Goal: Task Accomplishment & Management: Manage account settings

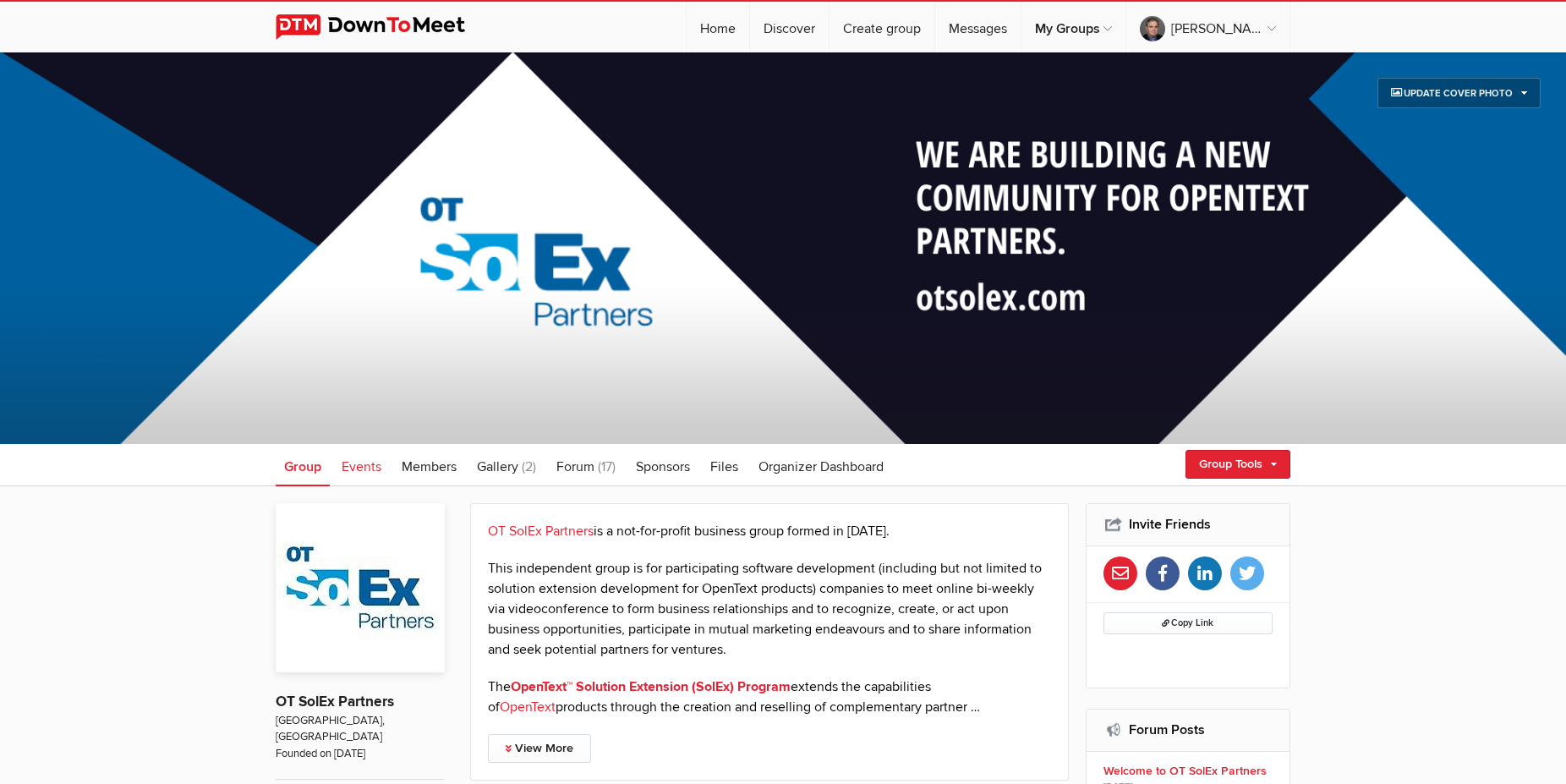
click at [373, 461] on span "Events" at bounding box center [361, 467] width 40 height 17
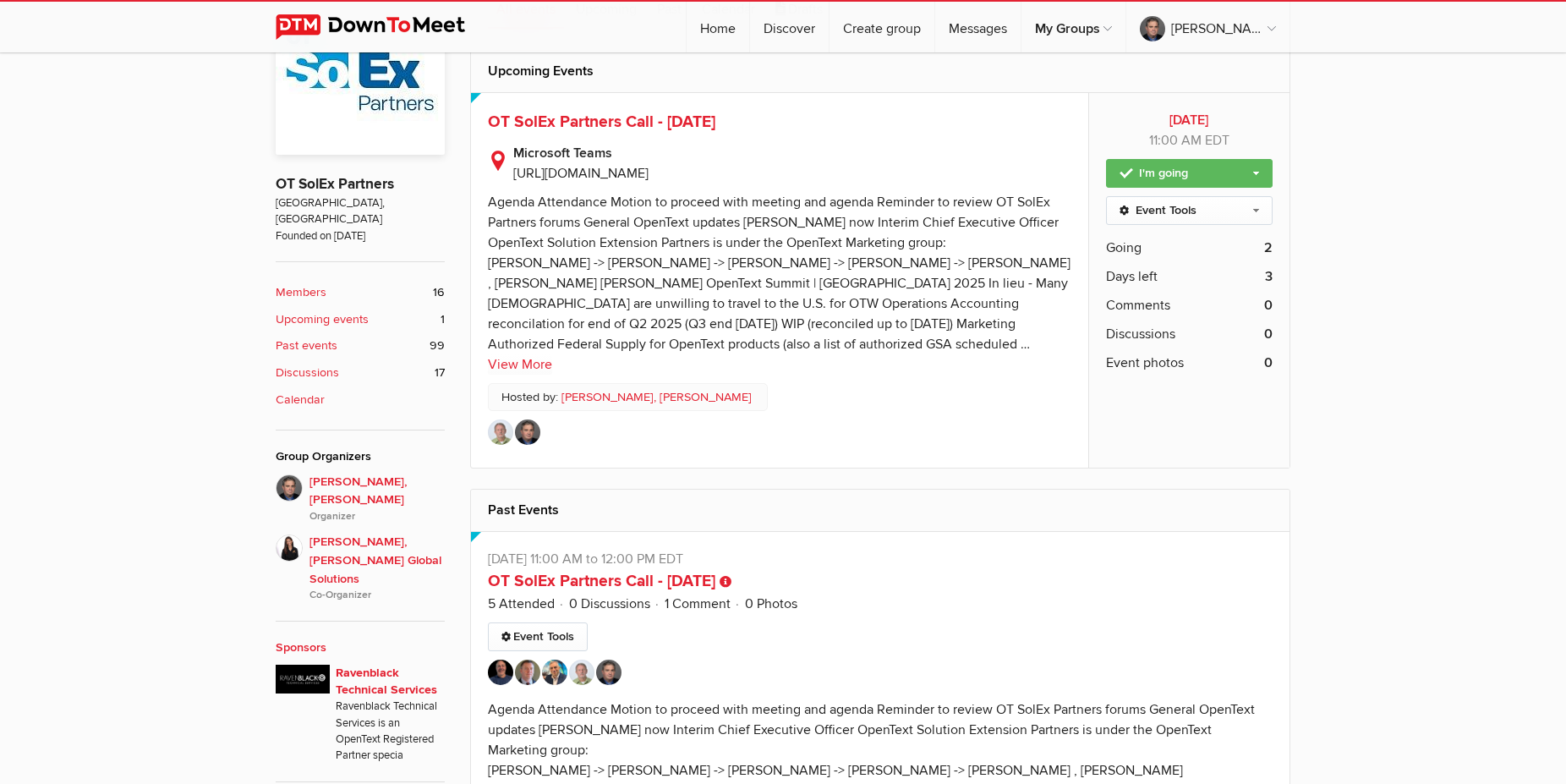
scroll to position [345, 0]
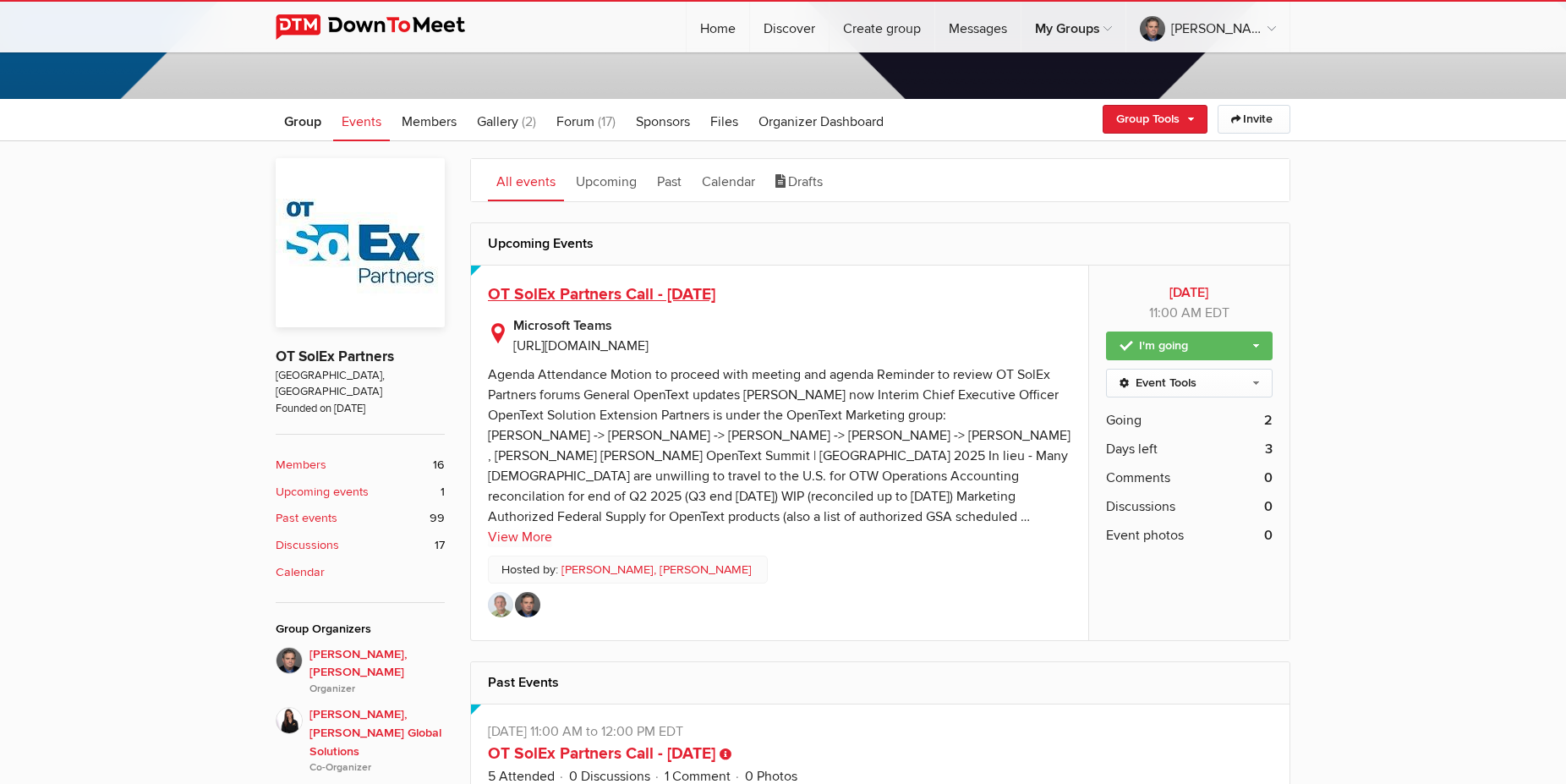
click at [552, 290] on span "OT SolEx Partners Call - [DATE]" at bounding box center [601, 294] width 228 height 20
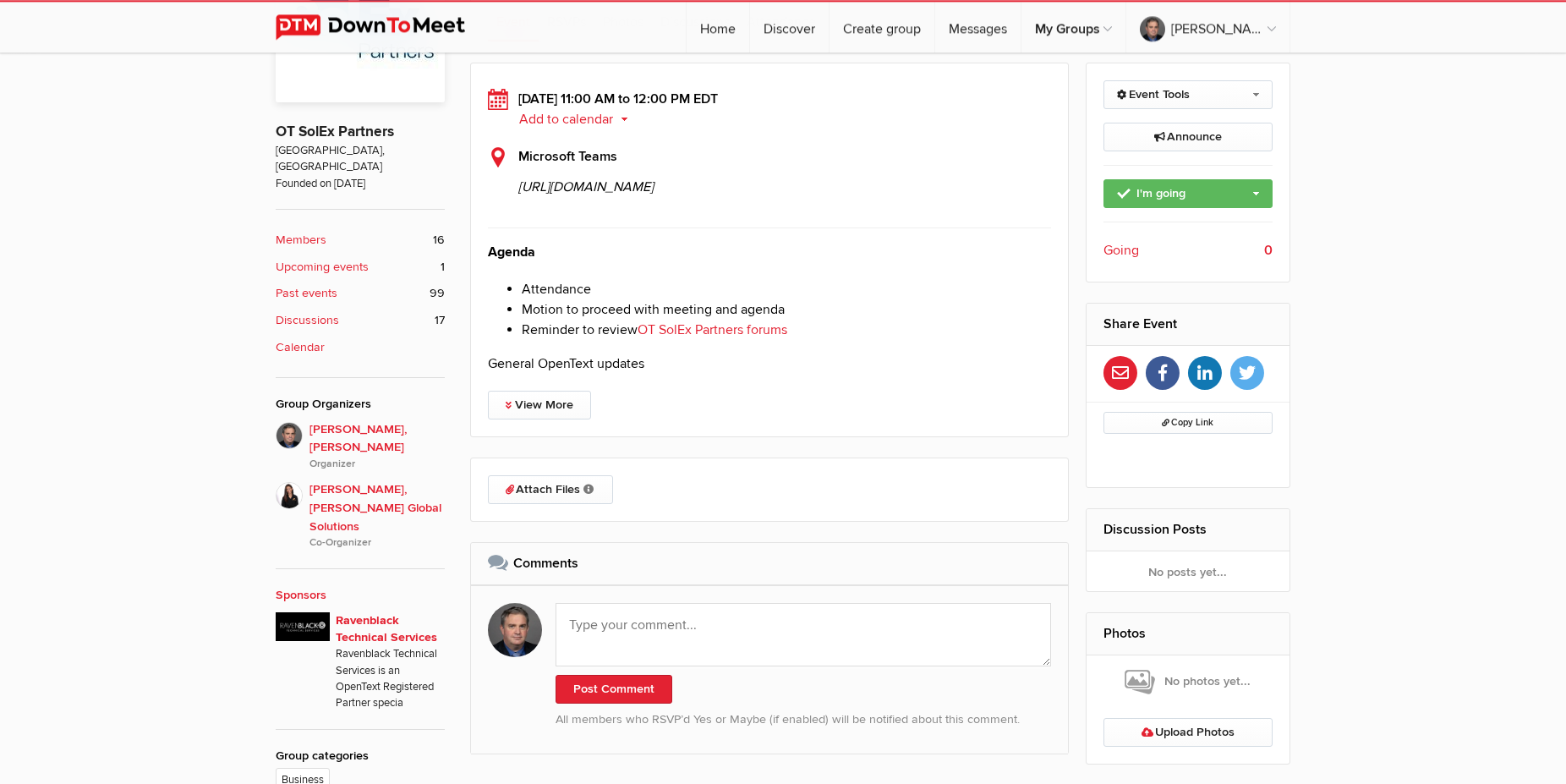
scroll to position [690, 0]
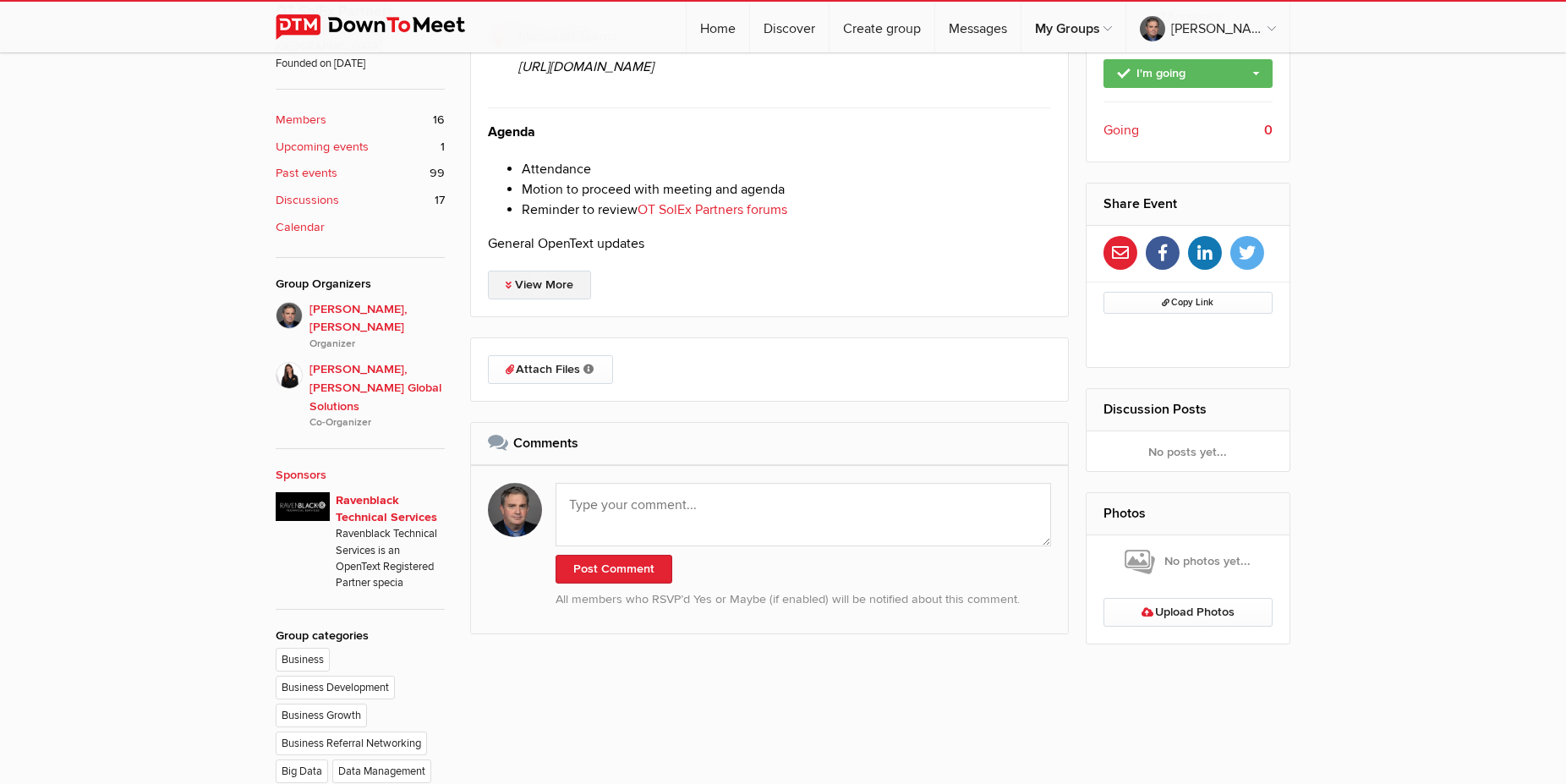
click at [534, 299] on link "View More" at bounding box center [540, 284] width 103 height 29
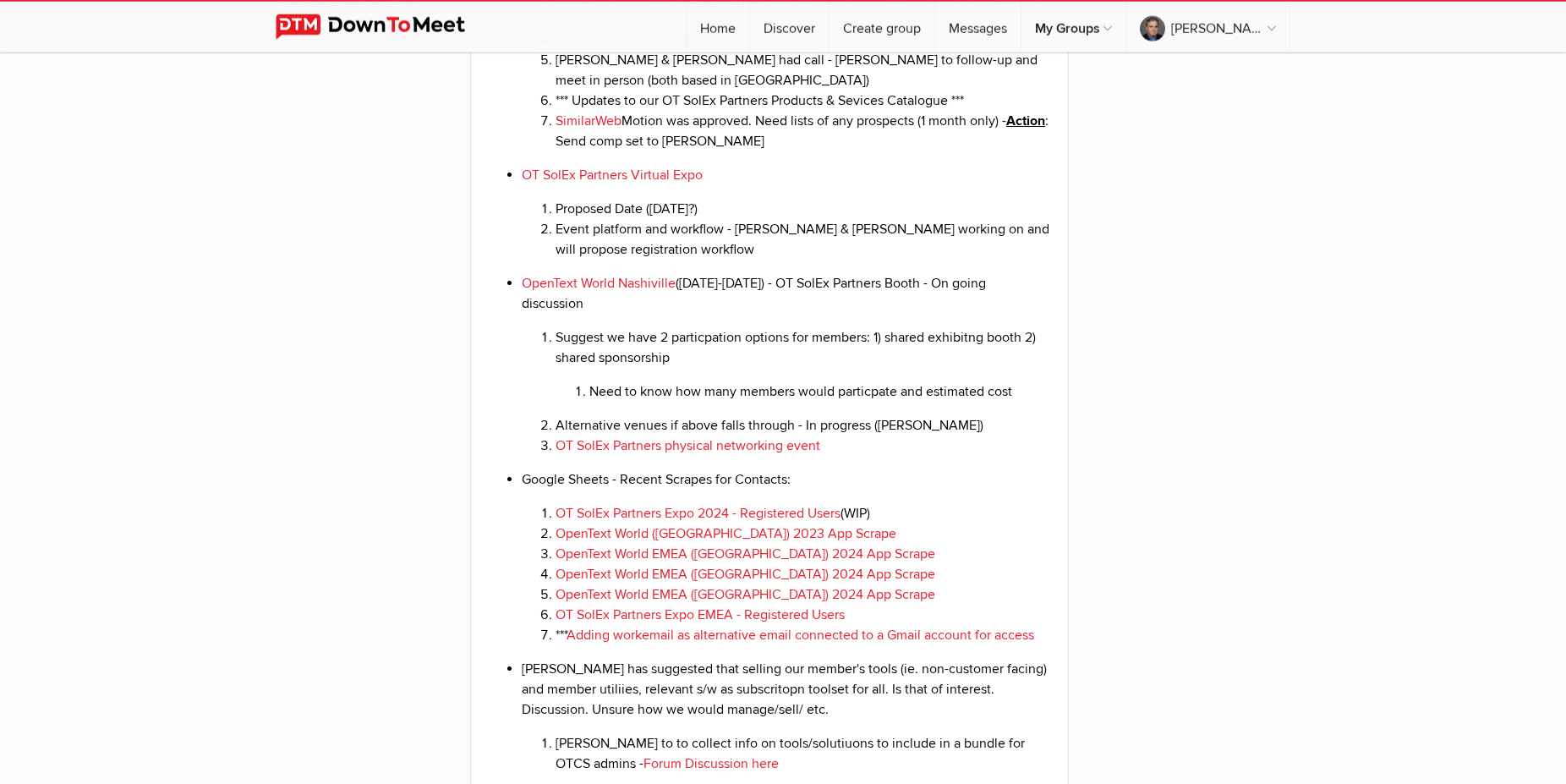
scroll to position [1725, 0]
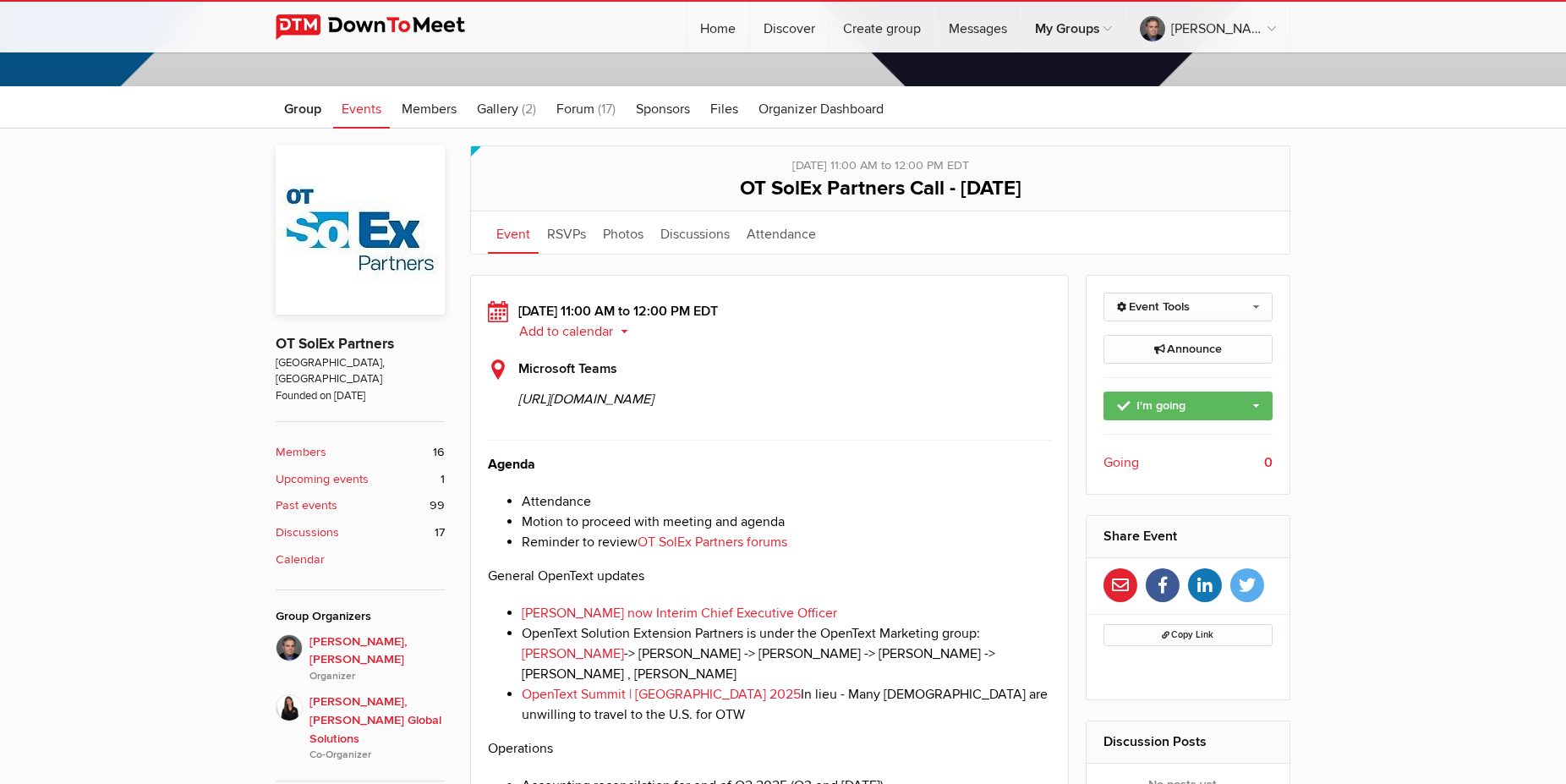
scroll to position [259, 0]
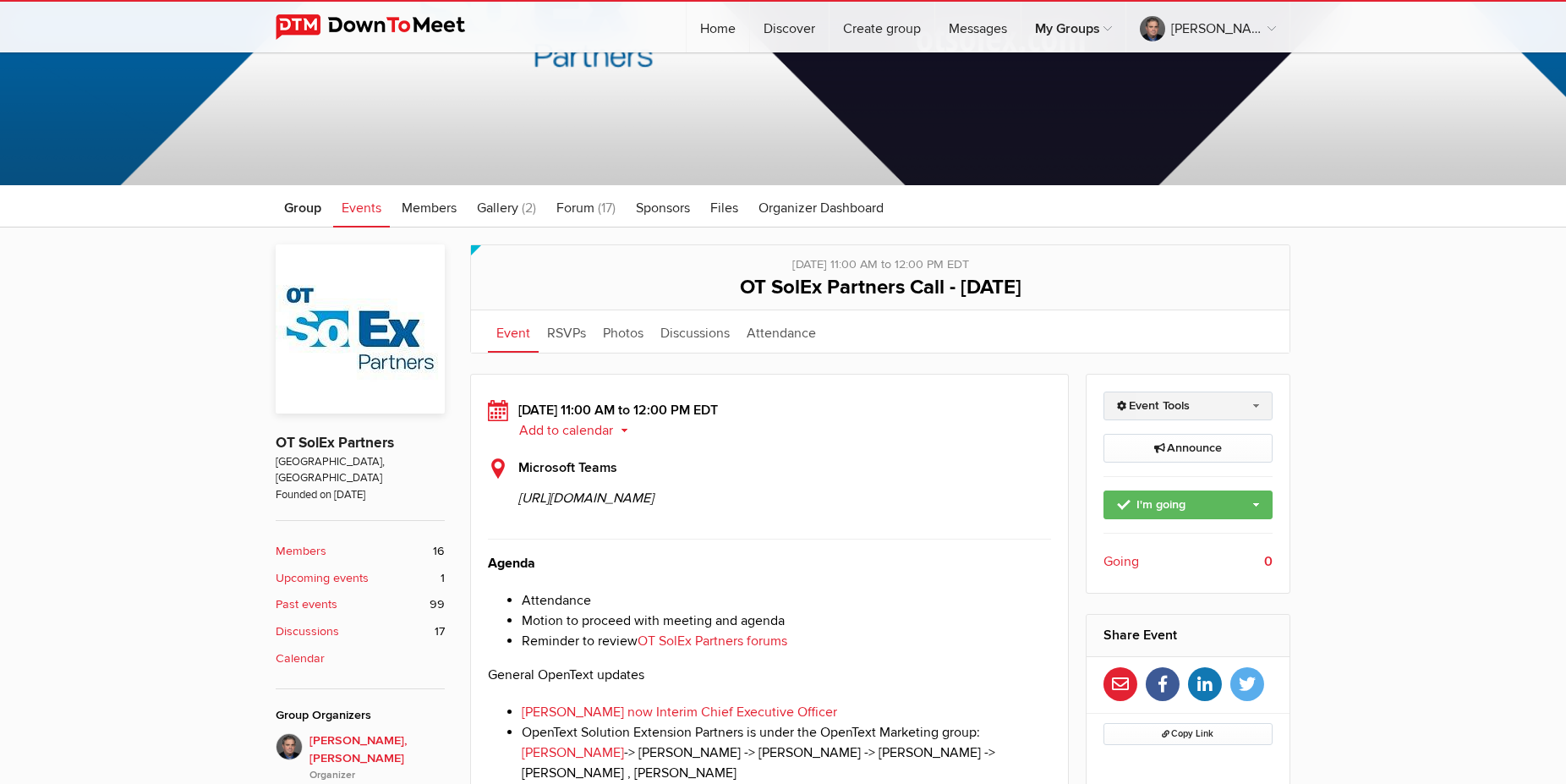
click at [1256, 405] on link "Event Tools" at bounding box center [1188, 406] width 170 height 29
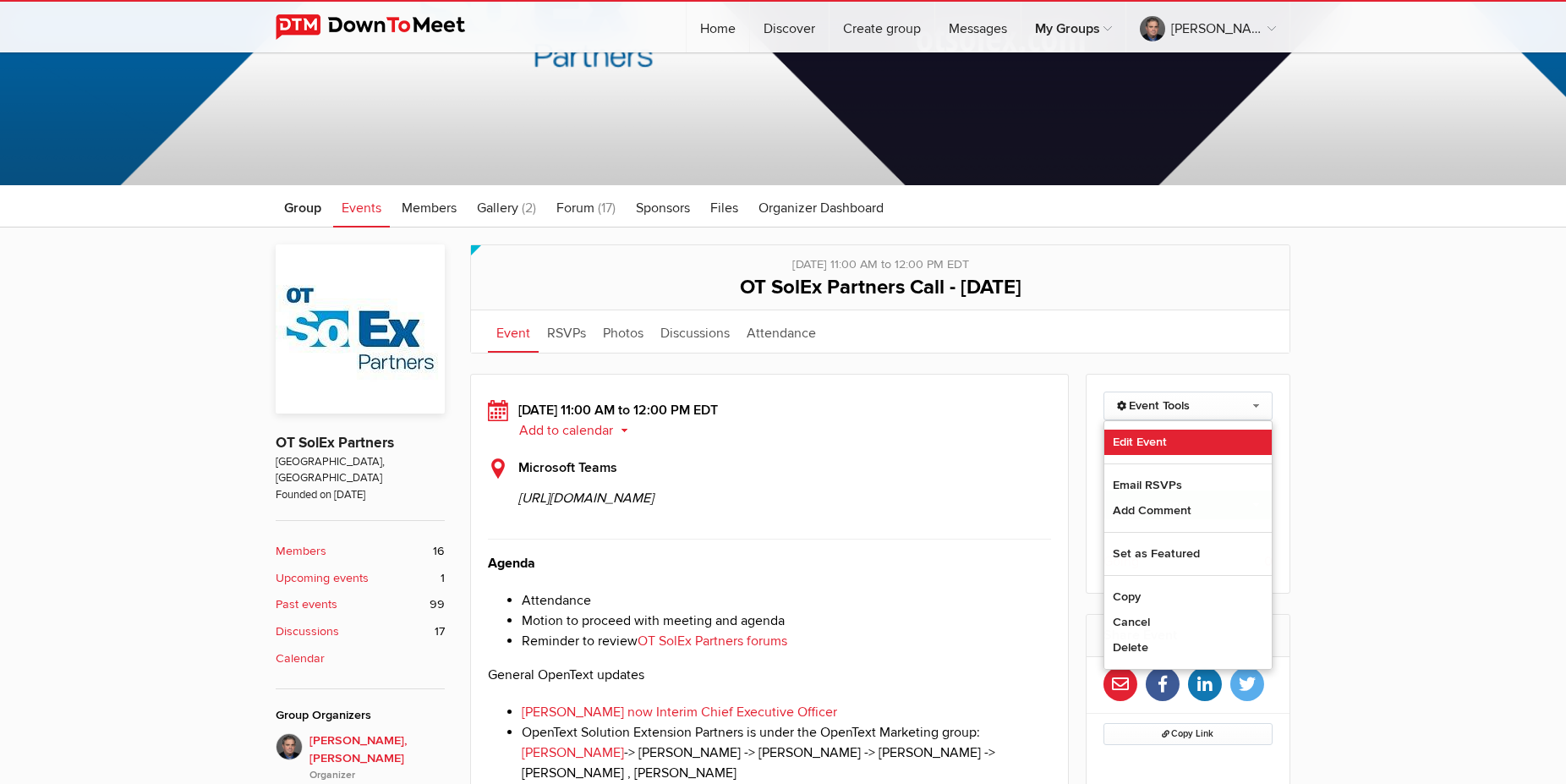
click at [1159, 435] on link "Edit Event" at bounding box center [1188, 442] width 169 height 25
select select "11:00:00"
select select
select select "PM"
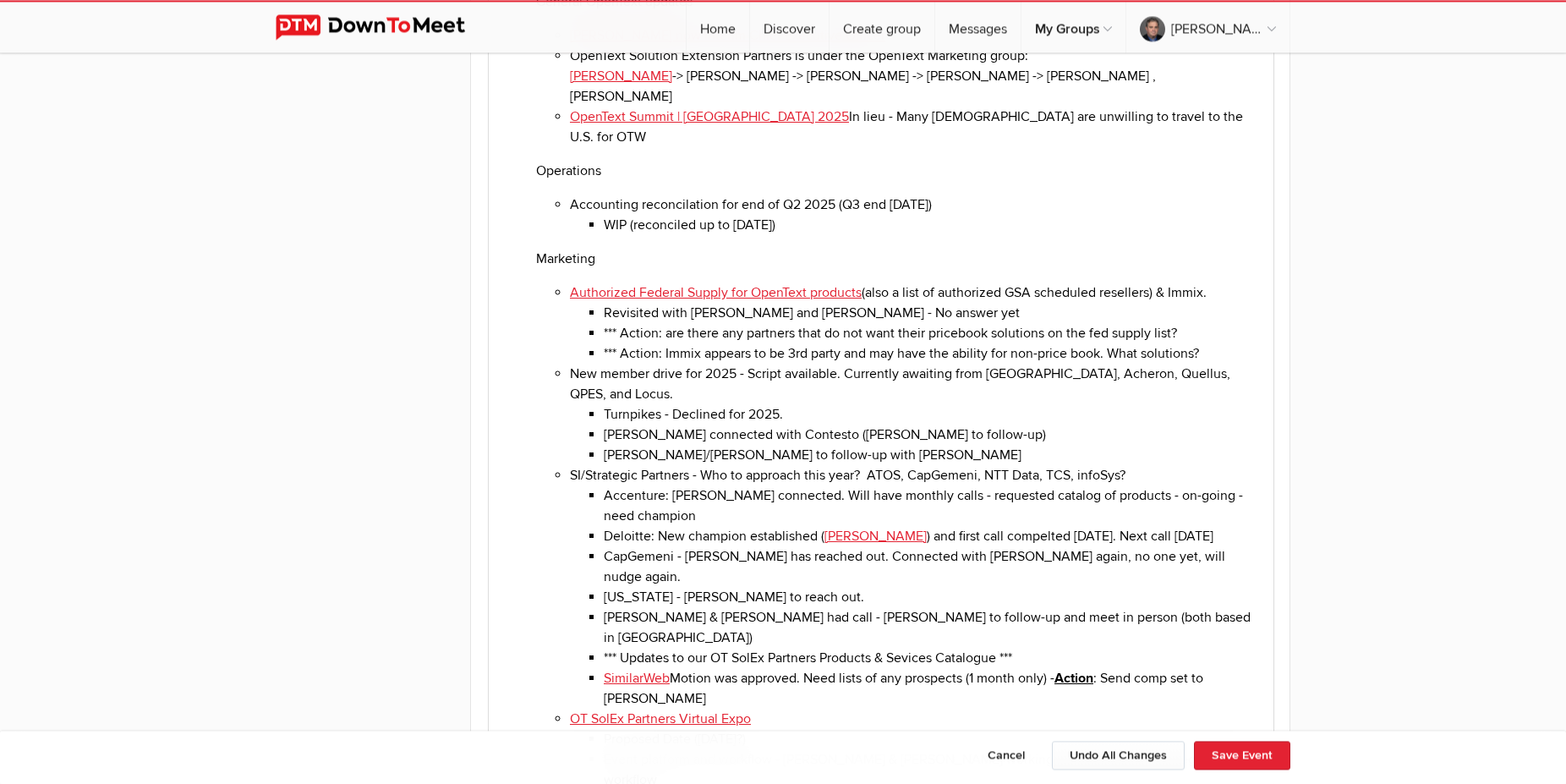
scroll to position [2759, 0]
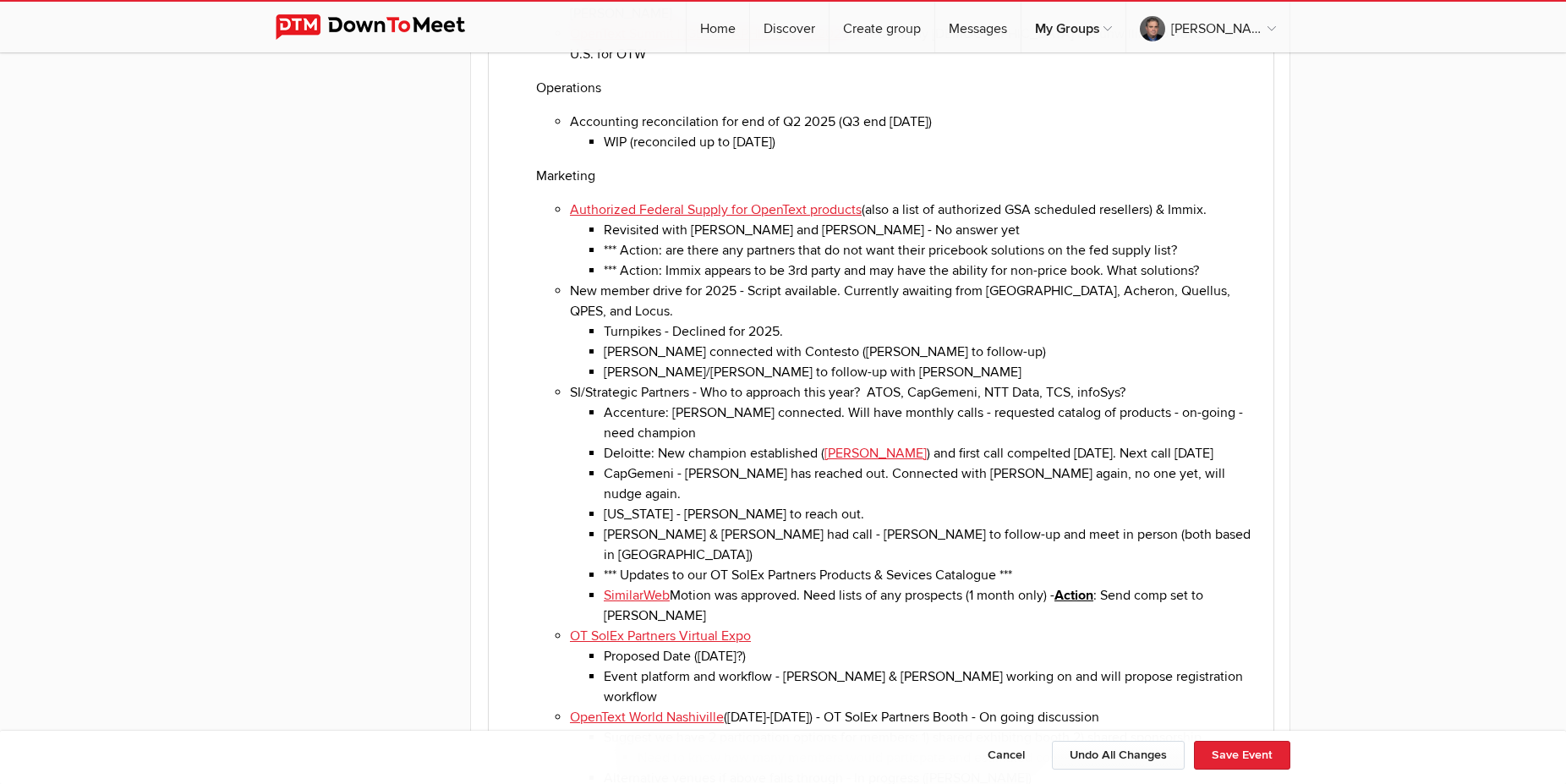
click at [1259, 585] on li "SimilarWeb Motion was approved. Need lists of any prospects (1 month only) - Ac…" at bounding box center [932, 605] width 656 height 41
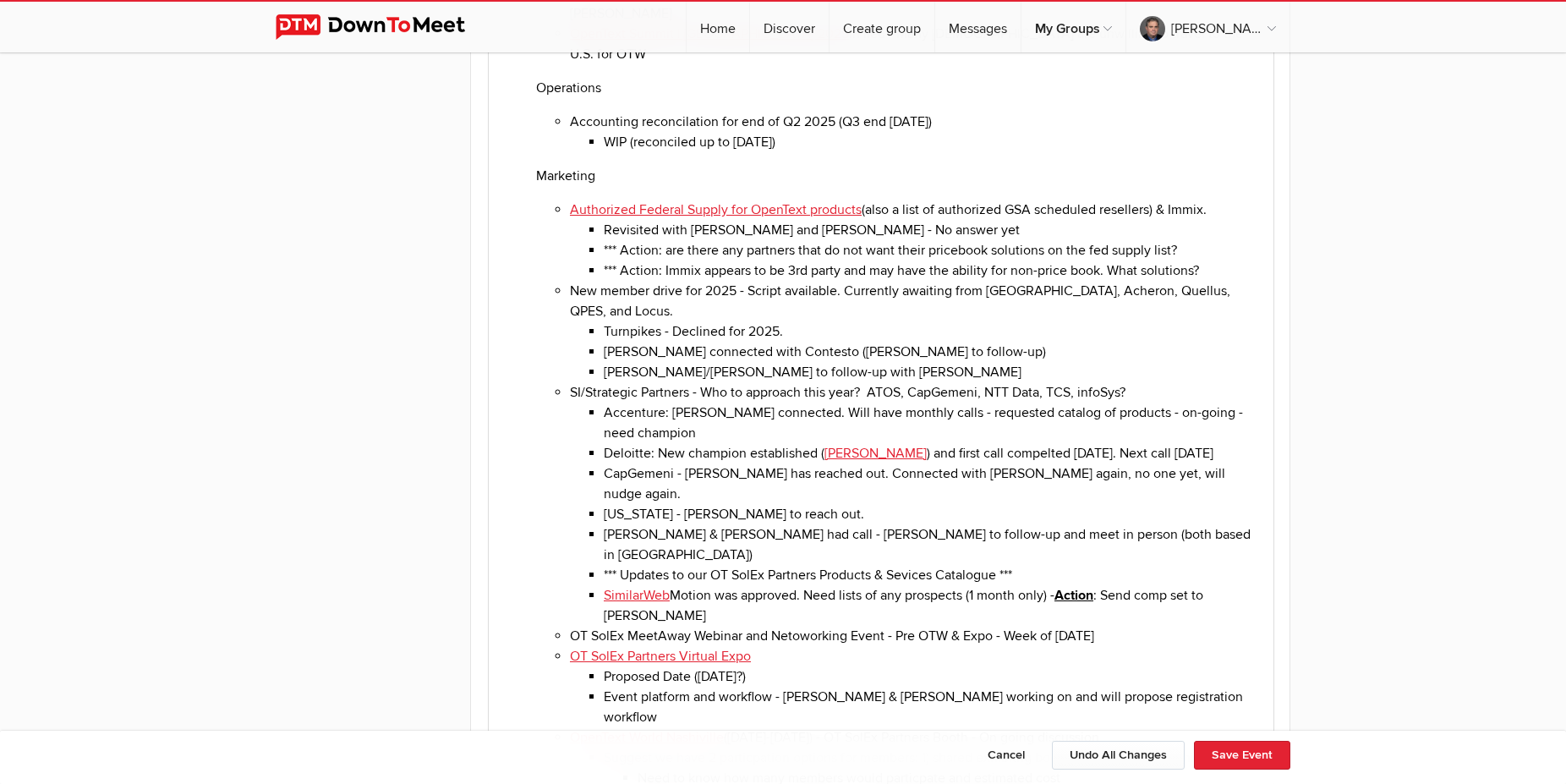
click at [844, 666] on li "Proposed Date ([DATE]?)" at bounding box center [932, 676] width 656 height 20
drag, startPoint x: 1009, startPoint y: 421, endPoint x: 1112, endPoint y: 420, distance: 103.0
click at [1112, 626] on li "OT SolEx MeetAway Webinar and Netoworking Event - Pre OTW & Expo - Week of [DAT…" at bounding box center [915, 636] width 690 height 20
click at [1220, 746] on button "Save Event" at bounding box center [1242, 755] width 97 height 29
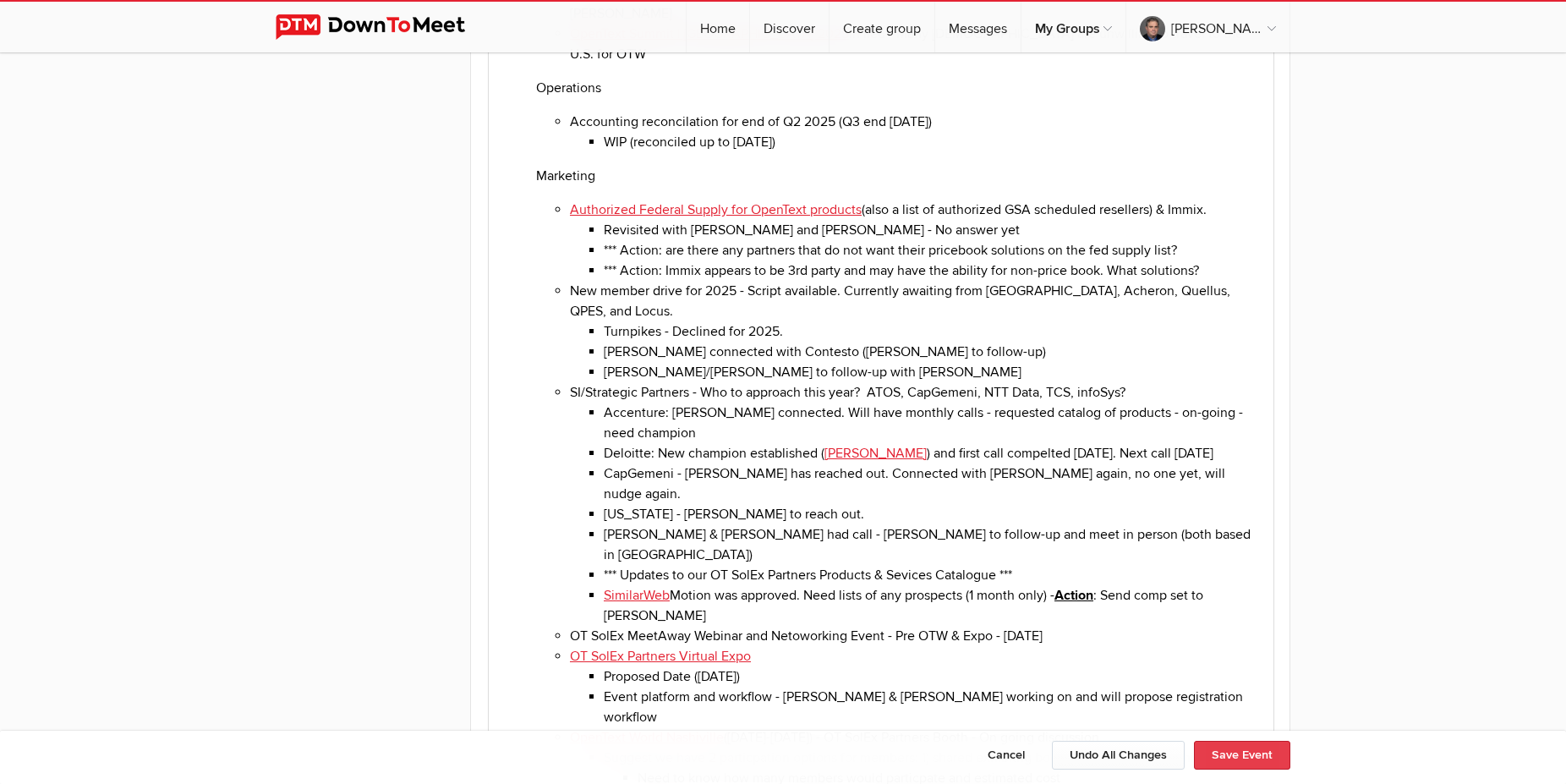
type input "[DATE]"
